Goal: Check status

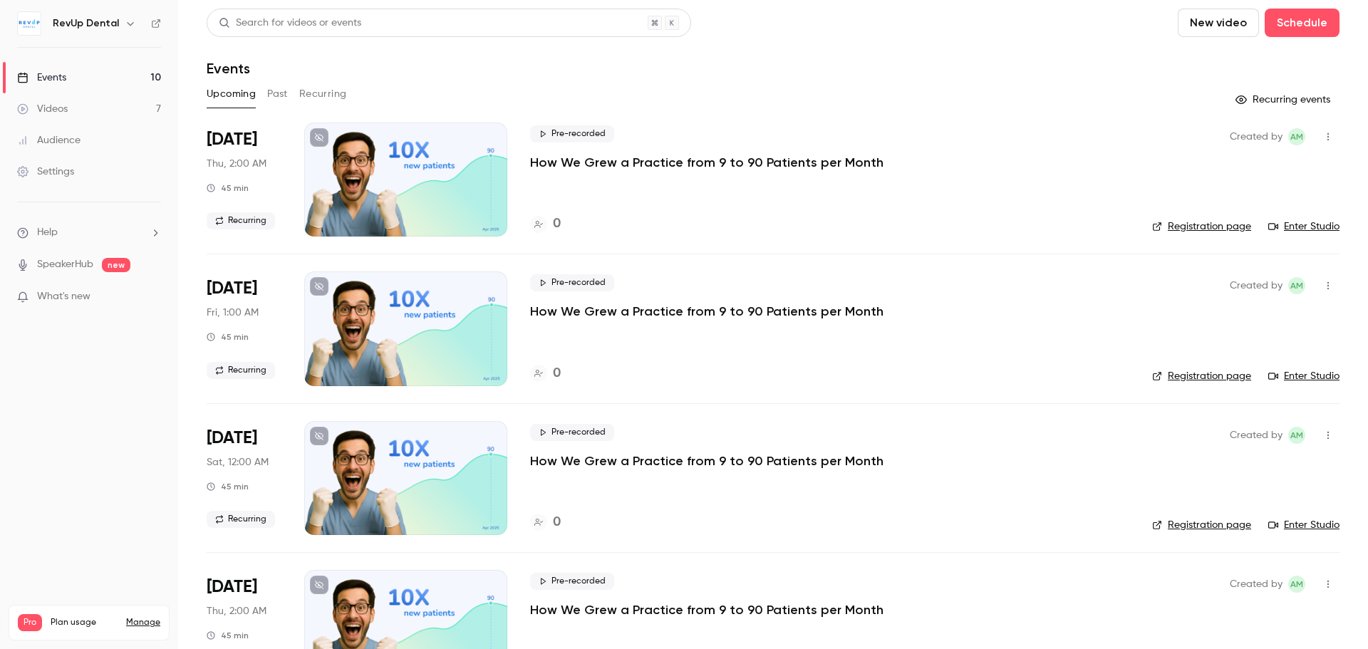
click at [280, 91] on button "Past" at bounding box center [277, 94] width 21 height 23
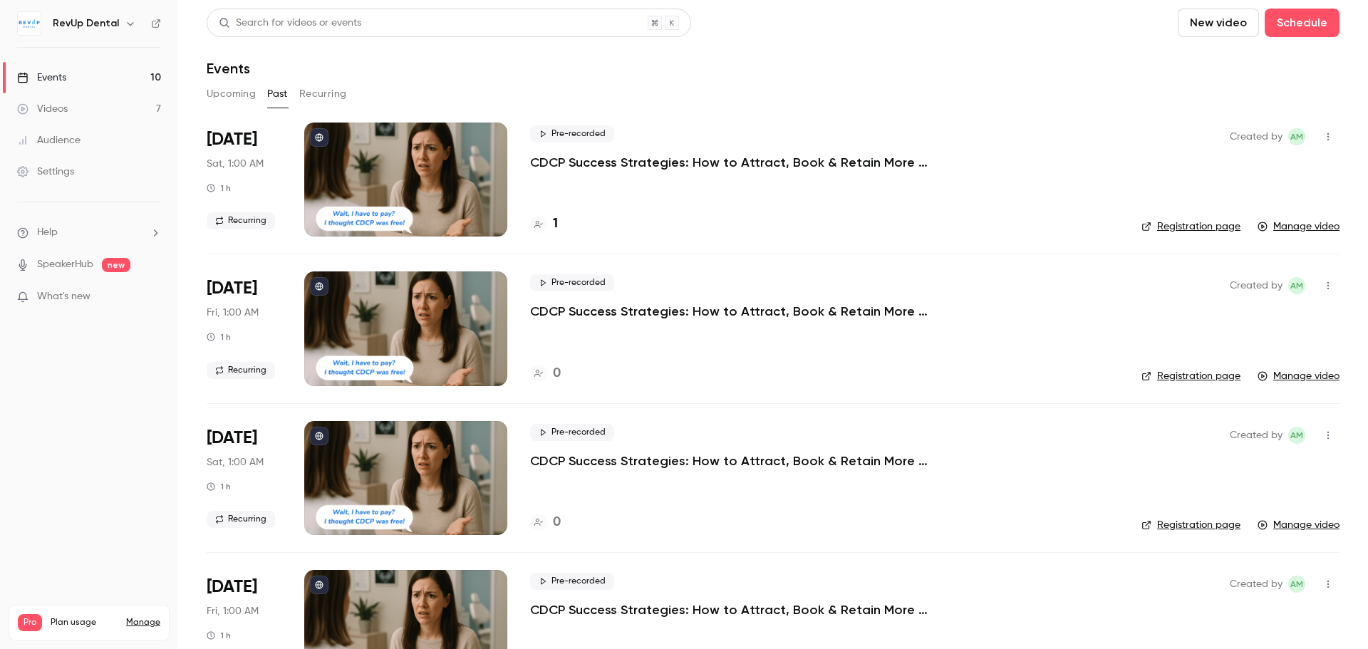
click at [316, 95] on button "Recurring" at bounding box center [323, 94] width 48 height 23
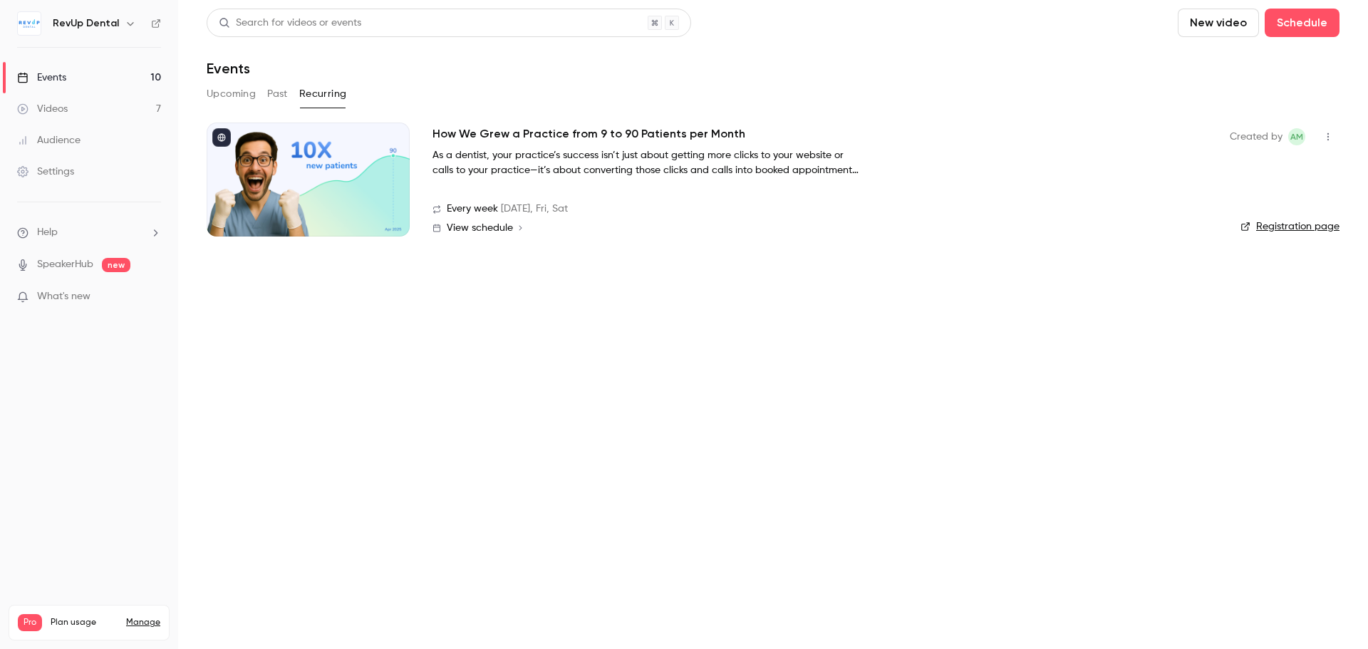
click at [236, 95] on button "Upcoming" at bounding box center [231, 94] width 49 height 23
